Goal: Information Seeking & Learning: Find specific fact

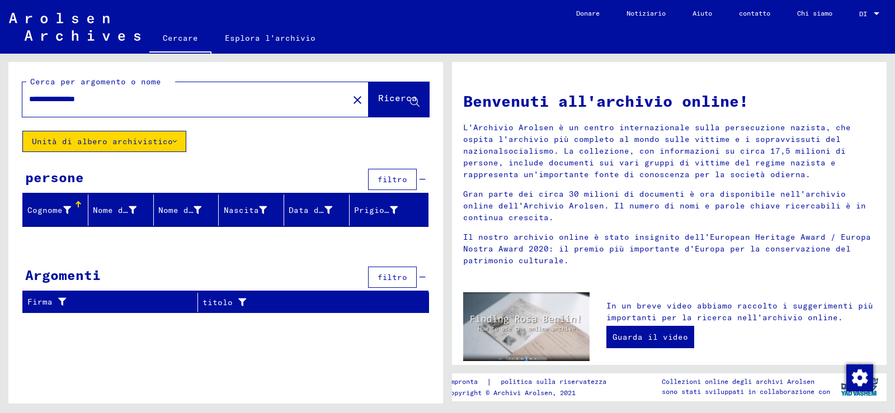
click at [116, 100] on input "**********" at bounding box center [182, 99] width 306 height 12
type input "*"
type input "**********"
click at [379, 93] on font "Ricerca" at bounding box center [397, 97] width 39 height 11
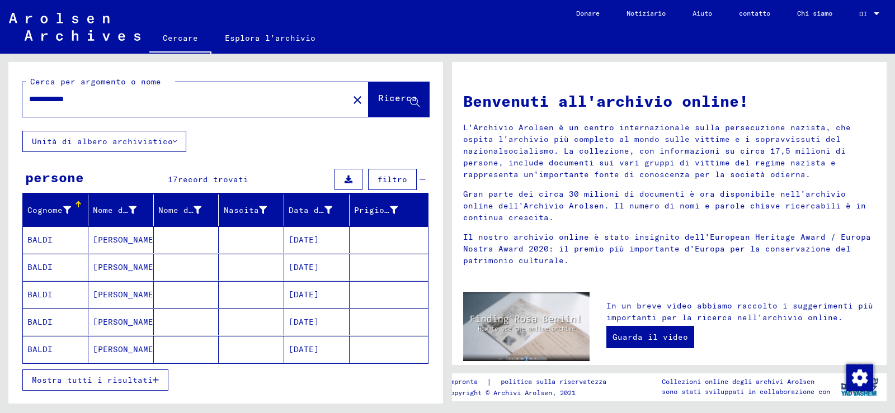
click at [135, 377] on font "Mostra tutti i risultati" at bounding box center [92, 380] width 121 height 10
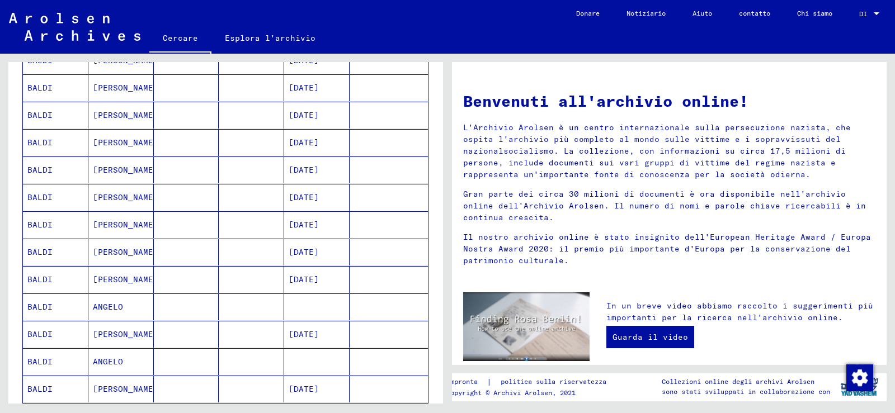
scroll to position [280, 0]
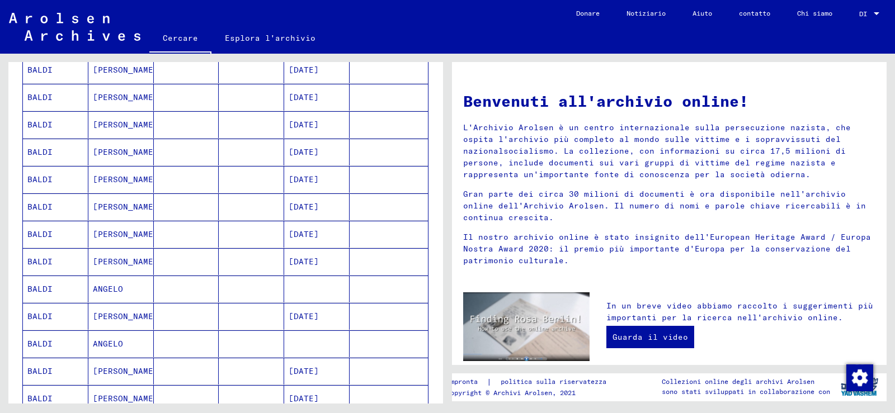
click at [49, 285] on font "BALDI" at bounding box center [39, 289] width 25 height 10
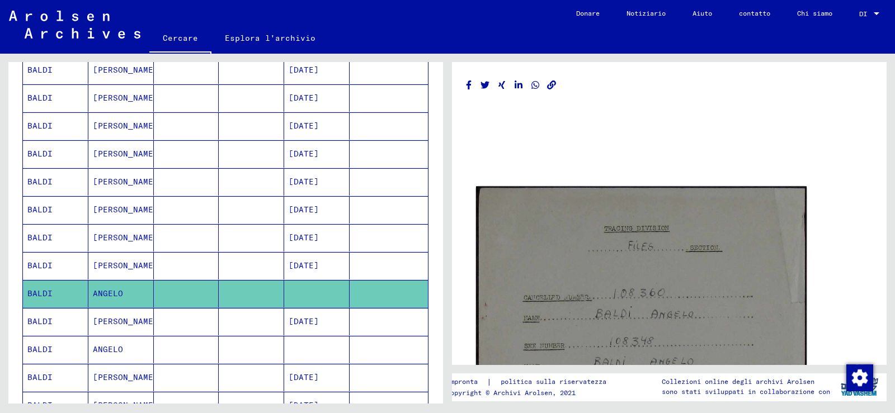
click at [656, 263] on img at bounding box center [641, 401] width 331 height 430
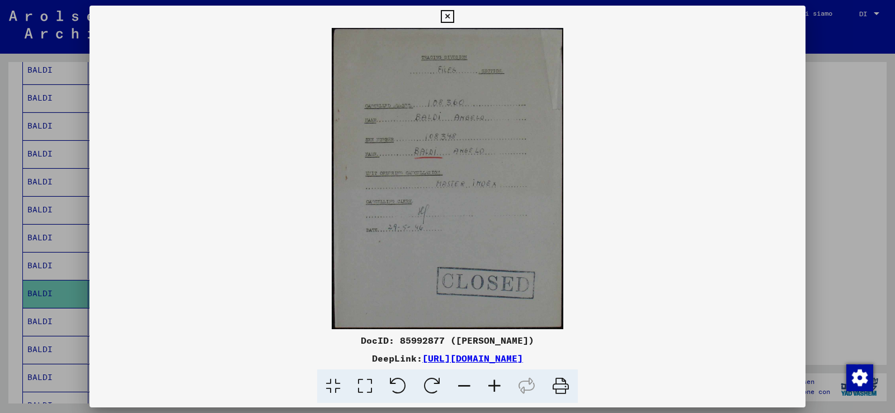
click at [493, 386] on icon at bounding box center [494, 387] width 30 height 34
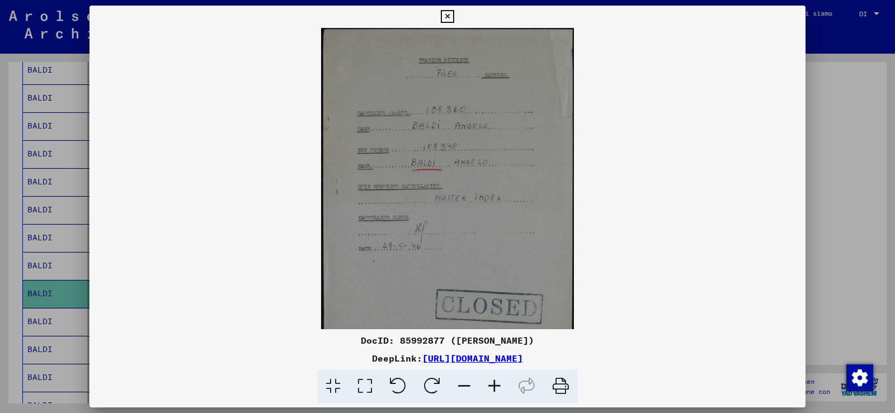
click at [494, 386] on icon at bounding box center [494, 387] width 30 height 34
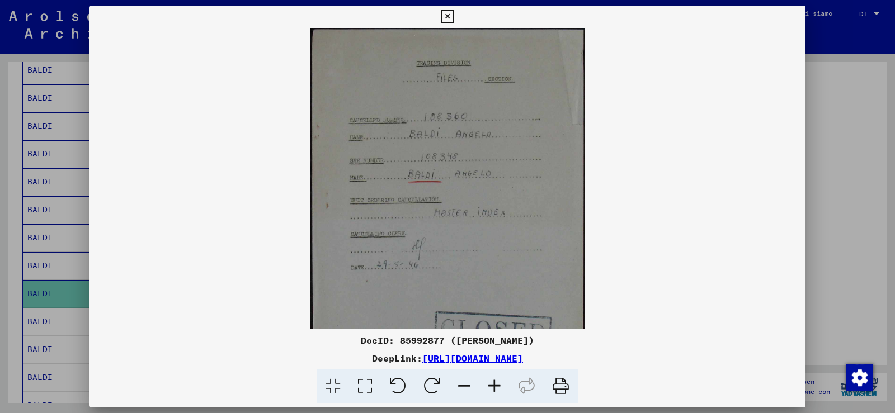
click at [494, 386] on icon at bounding box center [494, 387] width 30 height 34
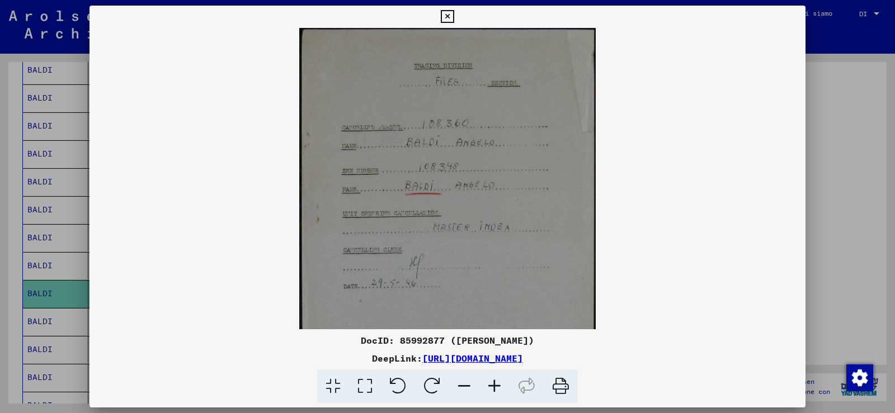
click at [494, 386] on icon at bounding box center [494, 387] width 30 height 34
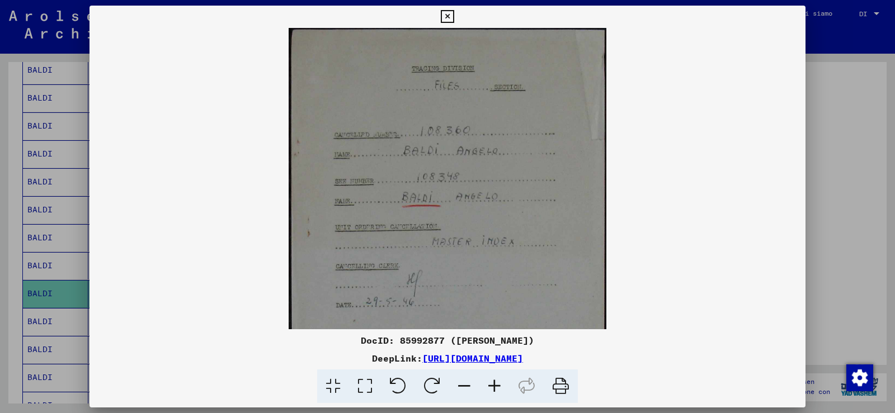
click at [496, 385] on icon at bounding box center [494, 387] width 30 height 34
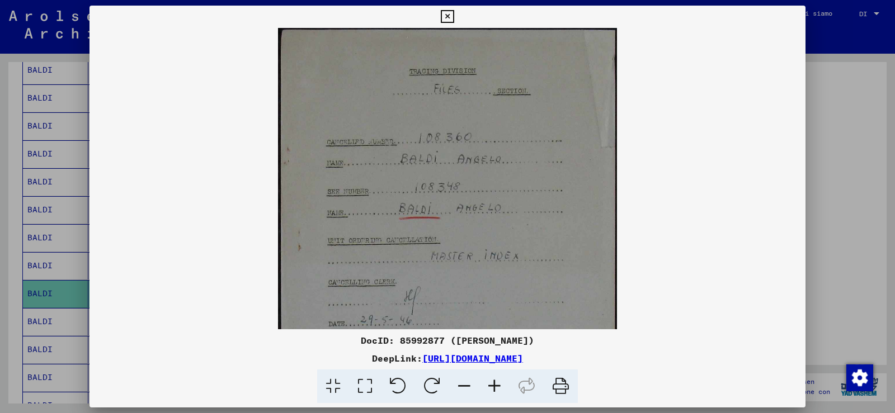
click at [498, 386] on icon at bounding box center [494, 387] width 30 height 34
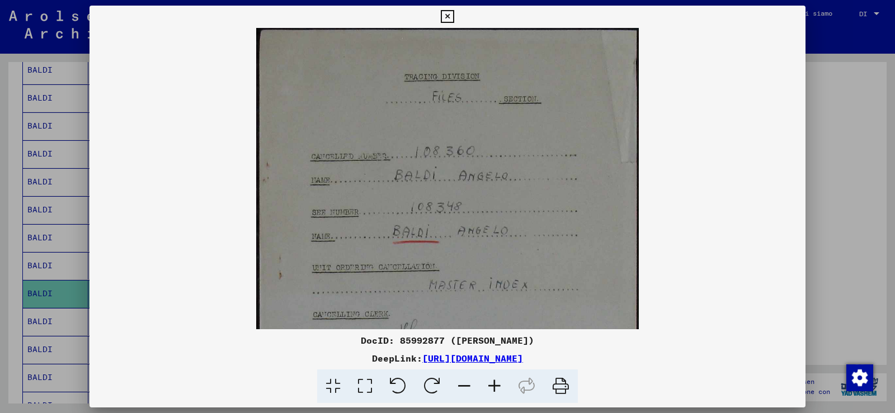
click at [498, 386] on icon at bounding box center [494, 387] width 30 height 34
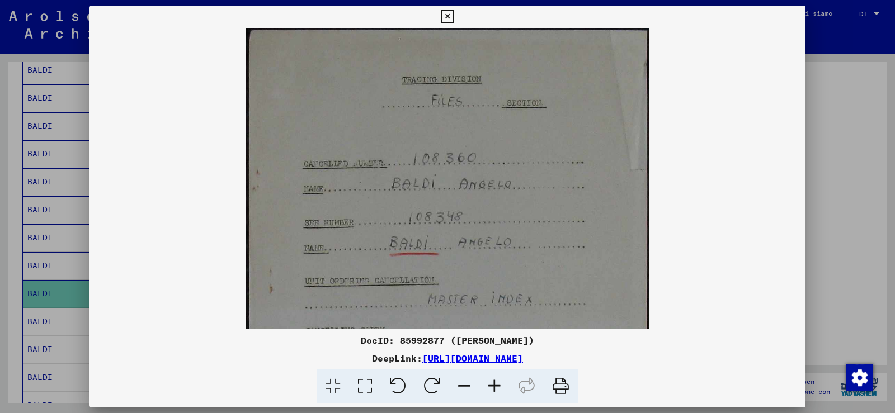
click at [498, 386] on icon at bounding box center [494, 387] width 30 height 34
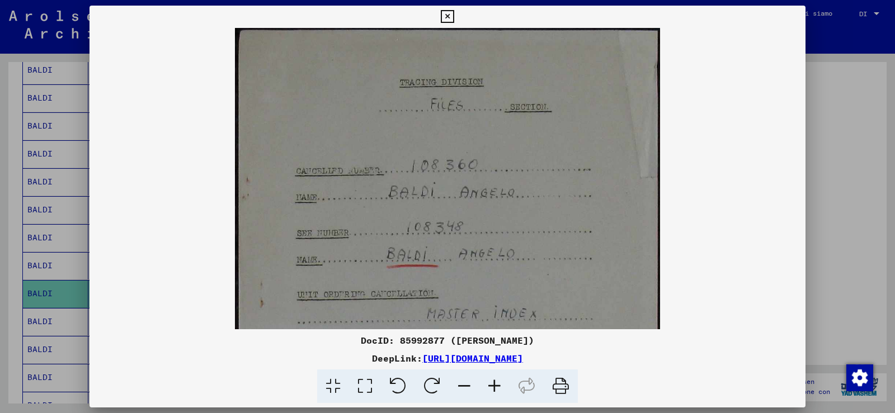
click at [498, 386] on icon at bounding box center [494, 387] width 30 height 34
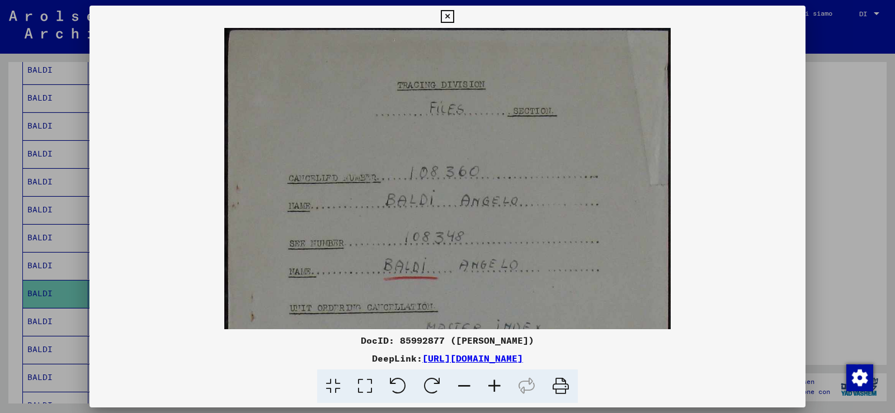
click at [498, 386] on icon at bounding box center [494, 387] width 30 height 34
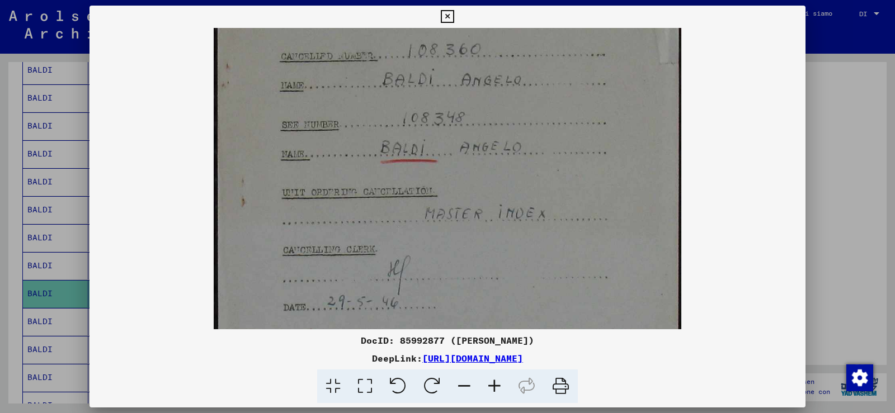
drag, startPoint x: 471, startPoint y: 234, endPoint x: 467, endPoint y: 125, distance: 109.1
click at [467, 126] on img at bounding box center [448, 203] width 468 height 609
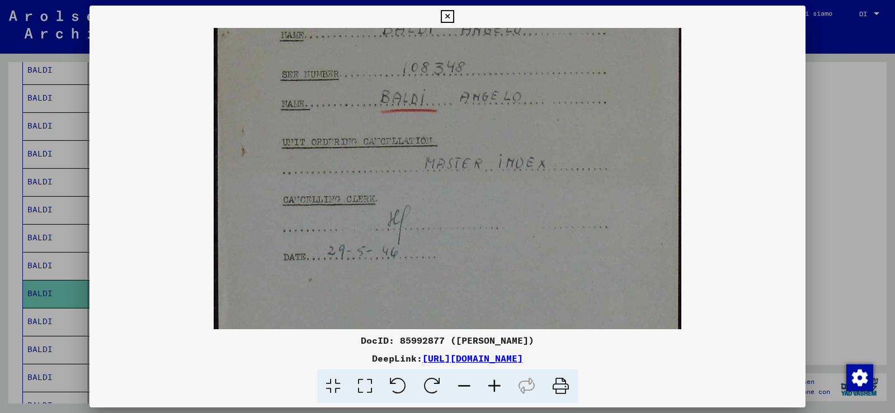
scroll to position [182, 0]
drag, startPoint x: 466, startPoint y: 209, endPoint x: 468, endPoint y: 164, distance: 44.8
click at [468, 164] on img at bounding box center [448, 150] width 468 height 609
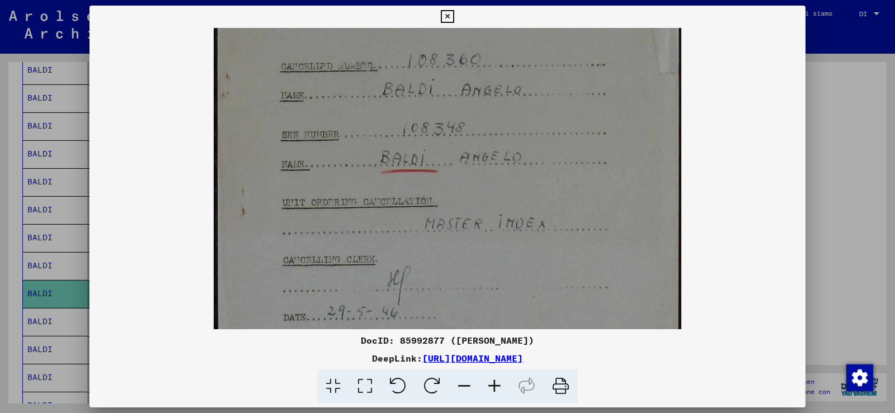
scroll to position [86, 0]
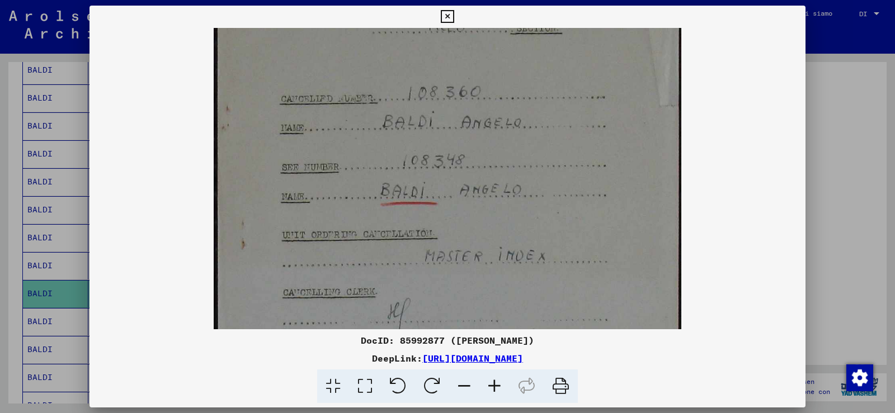
drag, startPoint x: 473, startPoint y: 130, endPoint x: 456, endPoint y: 226, distance: 97.8
click at [454, 226] on img at bounding box center [448, 245] width 468 height 609
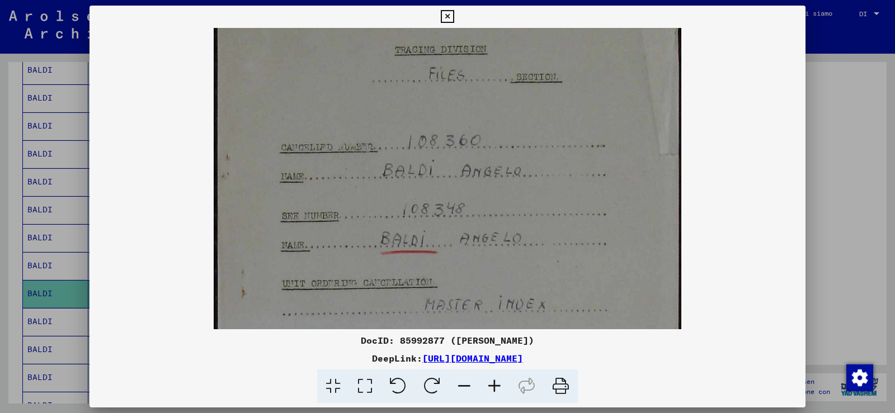
scroll to position [36, 0]
drag, startPoint x: 488, startPoint y: 158, endPoint x: 472, endPoint y: 207, distance: 51.8
click at [472, 207] on img at bounding box center [448, 296] width 468 height 609
click at [446, 18] on icon at bounding box center [447, 16] width 13 height 13
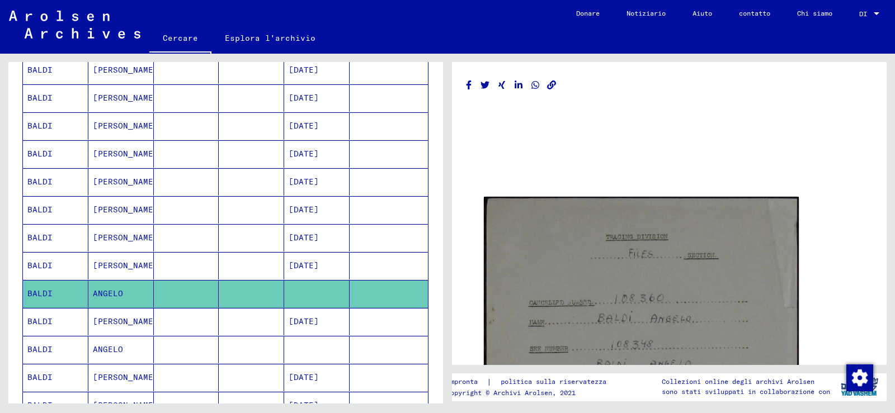
scroll to position [338, 0]
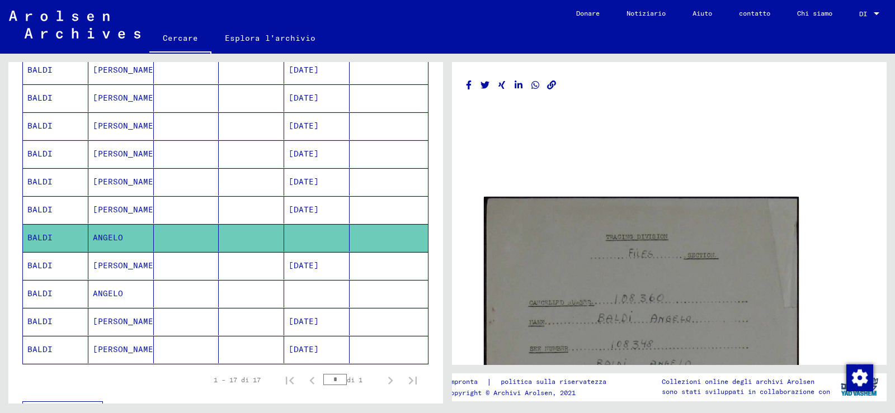
click at [44, 293] on font "BALDI" at bounding box center [39, 294] width 25 height 10
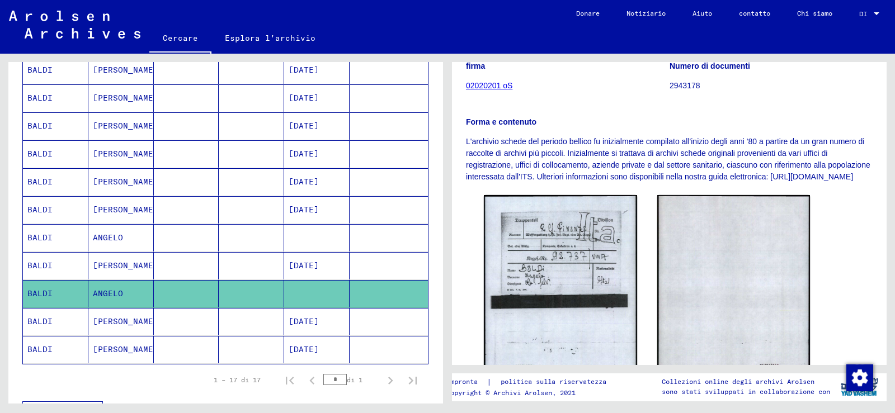
scroll to position [224, 0]
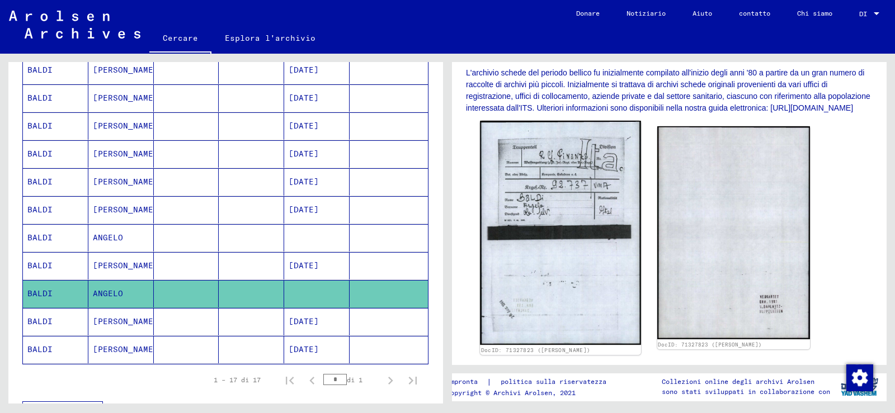
click at [540, 186] on img at bounding box center [560, 233] width 161 height 224
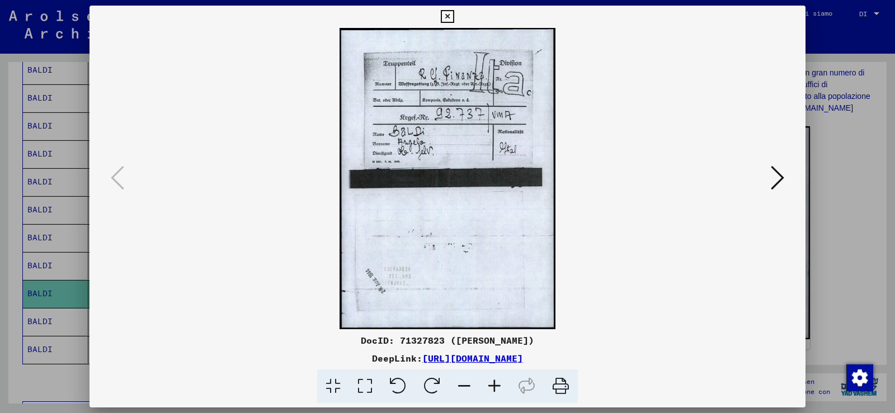
click at [494, 389] on icon at bounding box center [494, 387] width 30 height 34
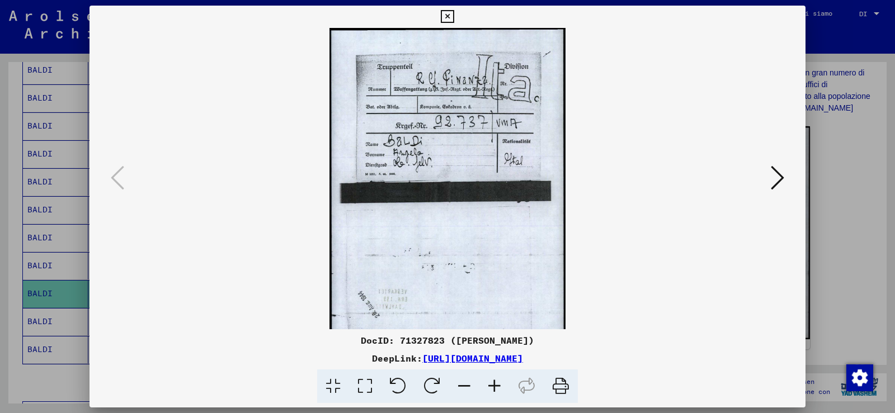
click at [494, 389] on icon at bounding box center [494, 387] width 30 height 34
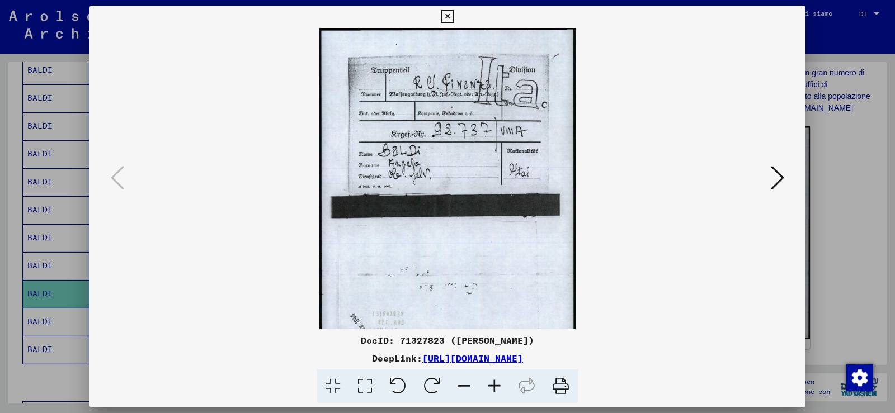
click at [494, 389] on icon at bounding box center [494, 387] width 30 height 34
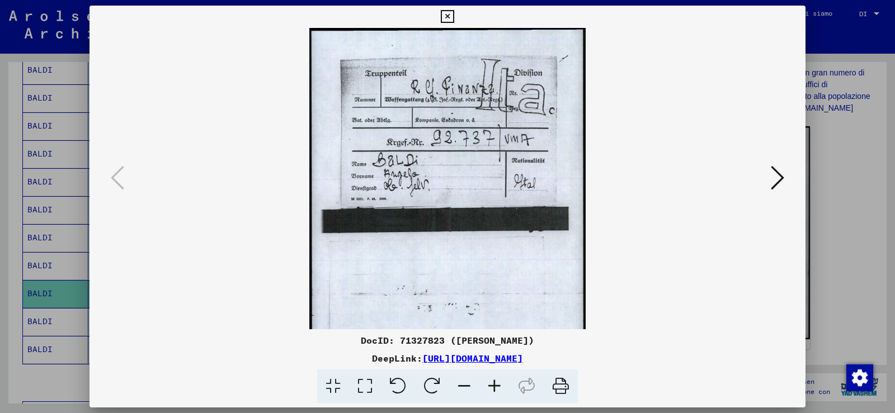
click at [494, 389] on icon at bounding box center [494, 387] width 30 height 34
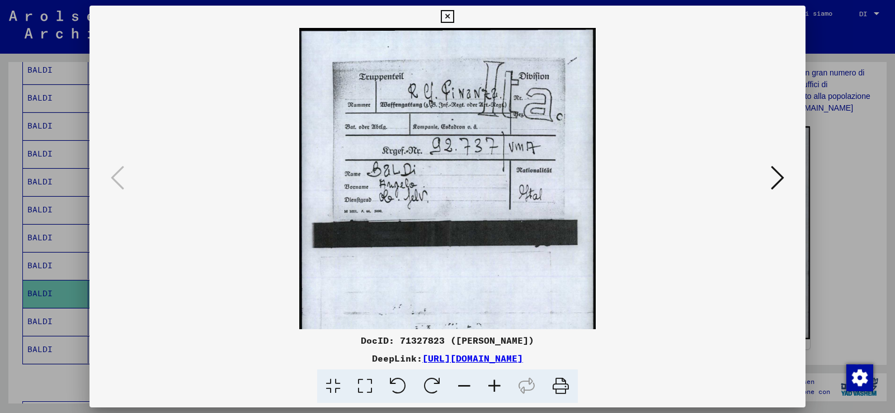
click at [494, 389] on icon at bounding box center [494, 387] width 30 height 34
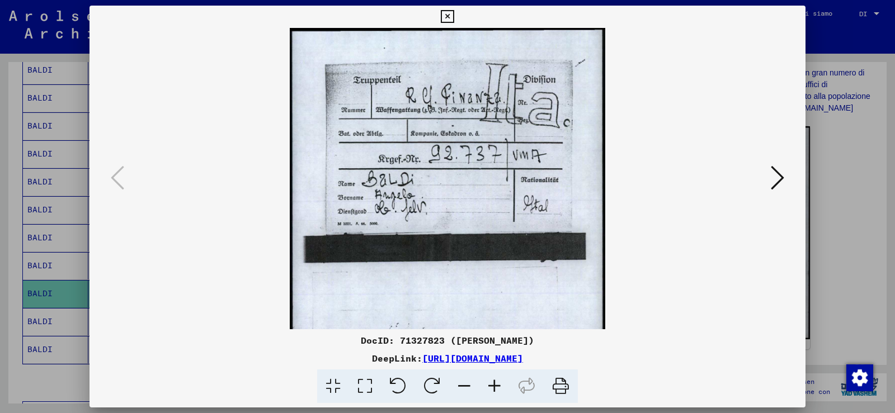
click at [494, 389] on icon at bounding box center [494, 387] width 30 height 34
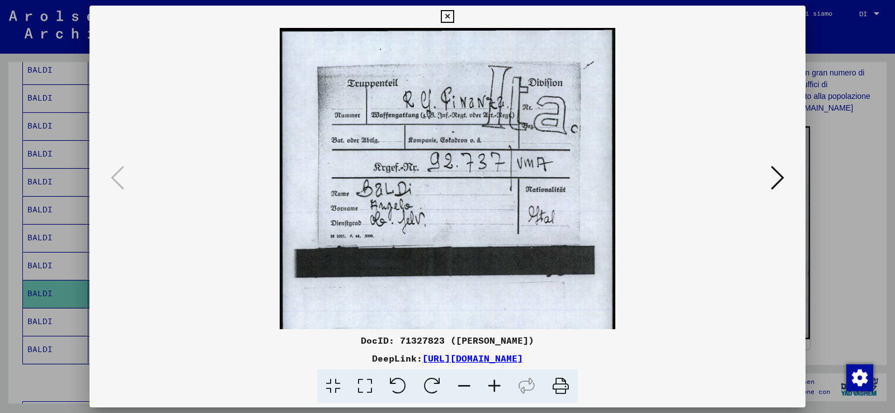
click at [494, 389] on icon at bounding box center [494, 387] width 30 height 34
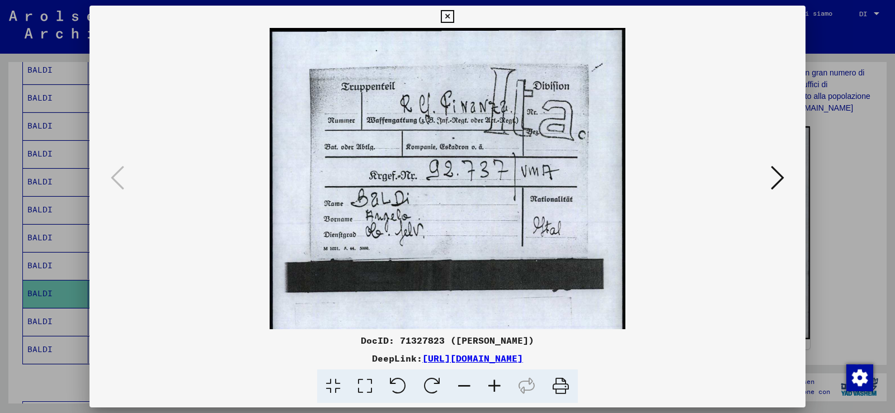
click at [494, 389] on icon at bounding box center [494, 387] width 30 height 34
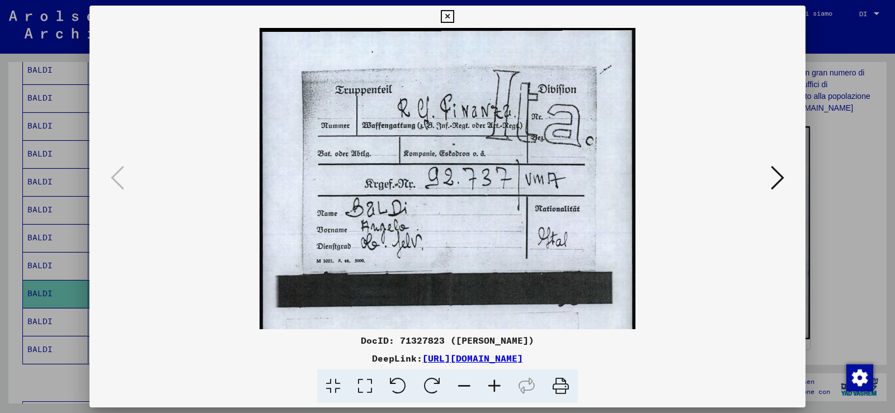
click at [494, 389] on icon at bounding box center [494, 387] width 30 height 34
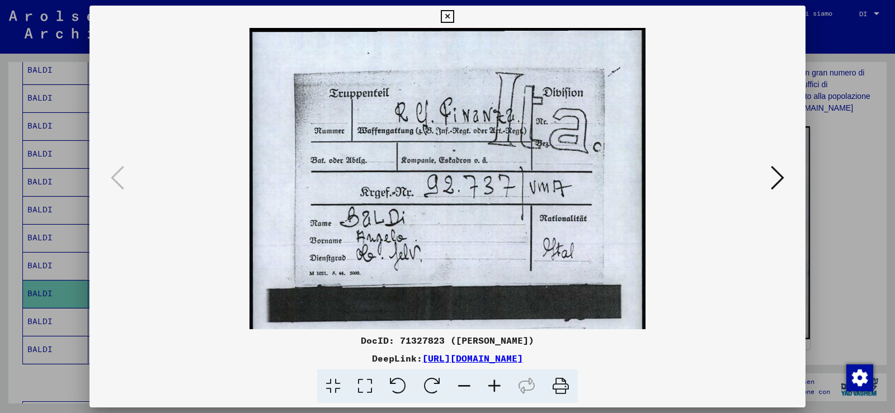
click at [494, 389] on icon at bounding box center [494, 387] width 30 height 34
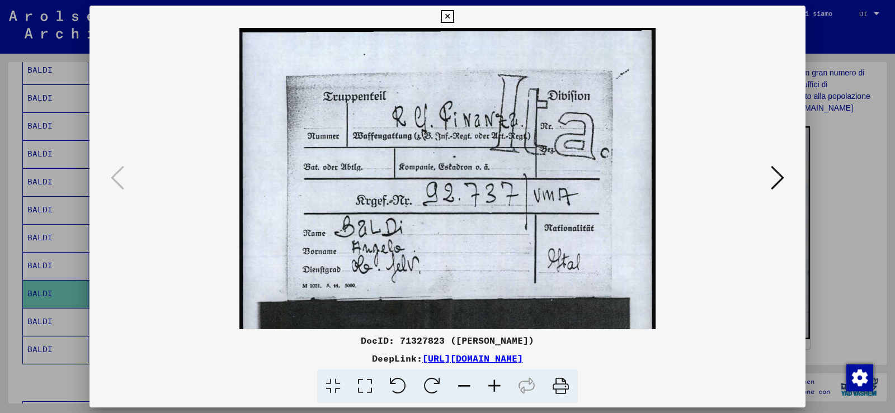
click at [494, 389] on icon at bounding box center [494, 387] width 30 height 34
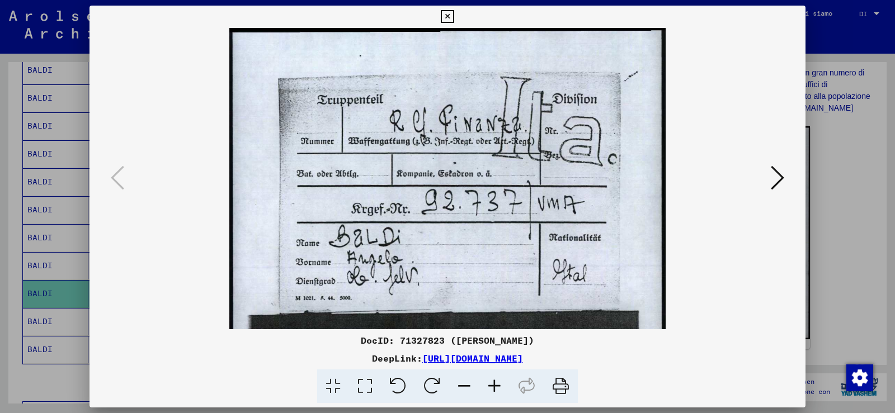
click at [494, 389] on icon at bounding box center [494, 387] width 30 height 34
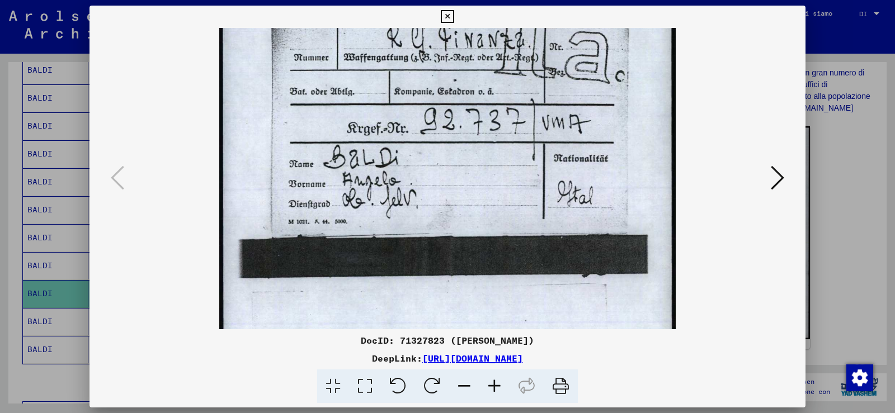
scroll to position [94, 0]
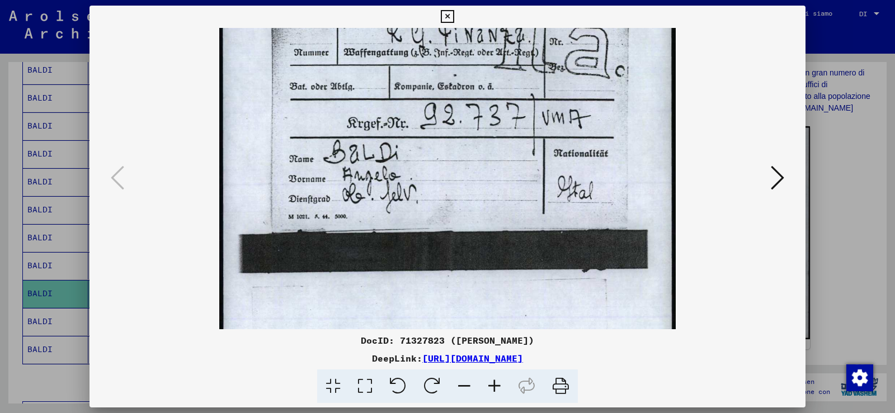
drag, startPoint x: 474, startPoint y: 228, endPoint x: 465, endPoint y: 134, distance: 94.4
click at [465, 134] on img at bounding box center [447, 252] width 456 height 637
click at [449, 13] on icon at bounding box center [447, 16] width 13 height 13
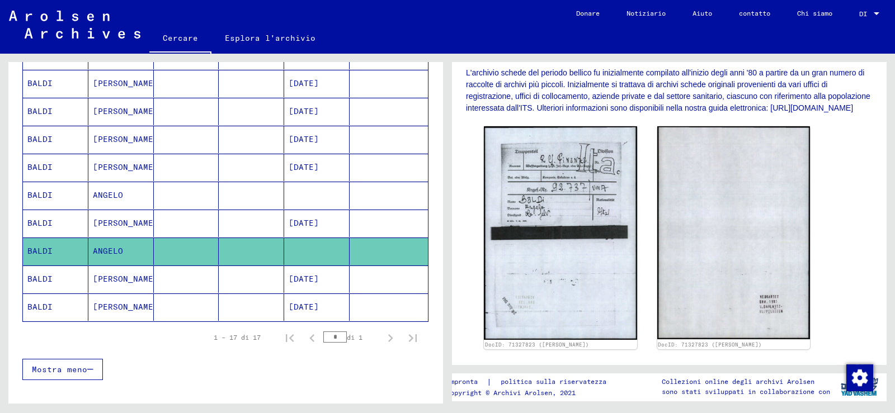
scroll to position [506, 0]
